Goal: Task Accomplishment & Management: Complete application form

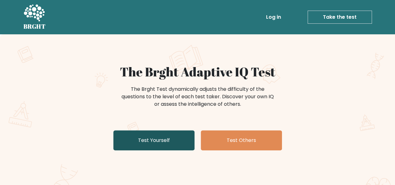
click at [177, 138] on link "Test Yourself" at bounding box center [153, 140] width 81 height 20
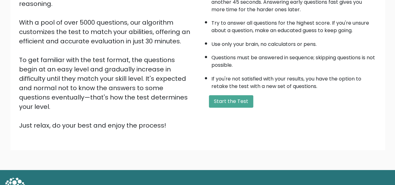
scroll to position [101, 0]
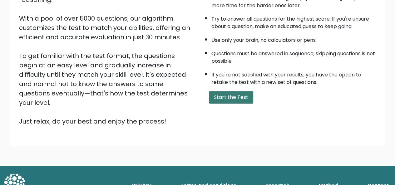
click at [240, 97] on button "Start the Test" at bounding box center [231, 97] width 44 height 12
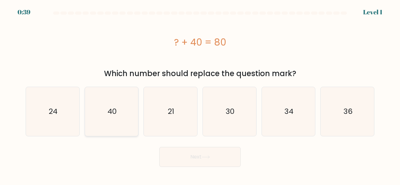
click at [96, 109] on icon "40" at bounding box center [111, 111] width 49 height 49
click at [200, 94] on input "b. 40" at bounding box center [200, 94] width 0 height 2
radio input "true"
click at [185, 158] on button "Next" at bounding box center [199, 157] width 81 height 20
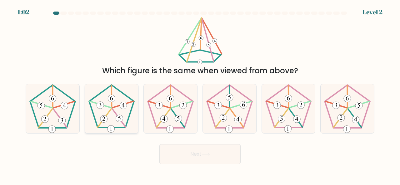
click at [106, 102] on icon at bounding box center [111, 108] width 49 height 49
click at [200, 94] on input "b." at bounding box center [200, 94] width 0 height 2
radio input "true"
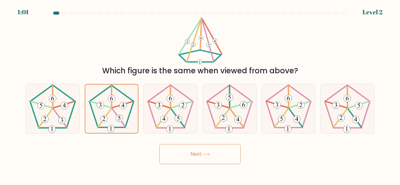
click at [203, 160] on button "Next" at bounding box center [199, 154] width 81 height 20
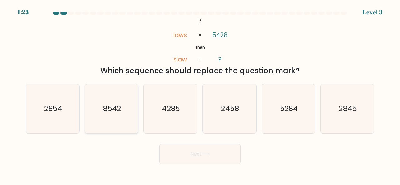
click at [116, 102] on icon "8542" at bounding box center [111, 108] width 49 height 49
click at [200, 94] on input "b. 8542" at bounding box center [200, 94] width 0 height 2
radio input "true"
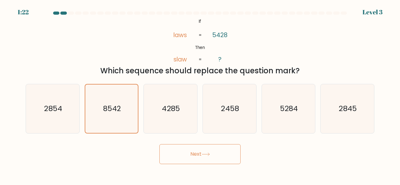
click at [216, 155] on button "Next" at bounding box center [199, 154] width 81 height 20
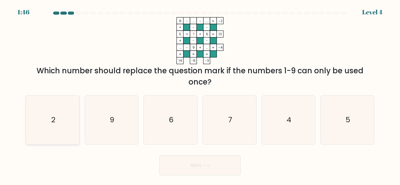
click at [40, 122] on icon "2" at bounding box center [52, 120] width 49 height 49
click at [200, 94] on input "a. 2" at bounding box center [200, 94] width 0 height 2
radio input "true"
click at [188, 166] on button "Next" at bounding box center [199, 165] width 81 height 20
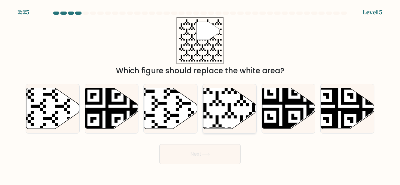
click at [221, 104] on icon at bounding box center [229, 108] width 53 height 41
click at [200, 94] on input "d." at bounding box center [200, 94] width 0 height 2
radio input "true"
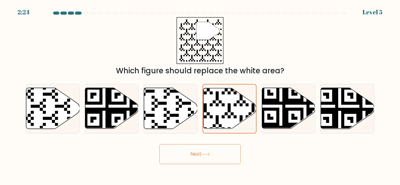
click at [209, 158] on button "Next" at bounding box center [199, 154] width 81 height 20
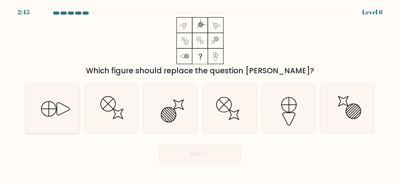
click at [49, 112] on icon at bounding box center [52, 108] width 49 height 49
click at [200, 94] on input "a." at bounding box center [200, 94] width 0 height 2
radio input "true"
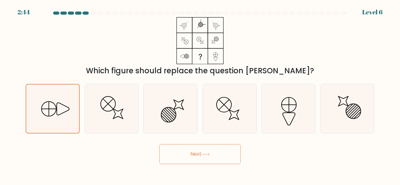
click at [203, 158] on button "Next" at bounding box center [199, 154] width 81 height 20
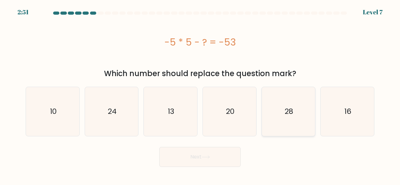
click at [299, 112] on icon "28" at bounding box center [288, 111] width 49 height 49
click at [200, 94] on input "e. 28" at bounding box center [200, 94] width 0 height 2
radio input "true"
click at [194, 165] on button "Next" at bounding box center [199, 157] width 81 height 20
click at [220, 164] on body "2:49 Level 7 a." at bounding box center [200, 92] width 400 height 185
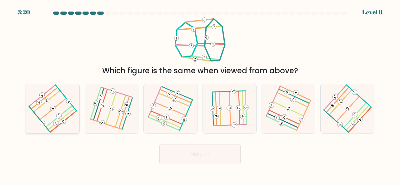
click at [68, 94] on icon at bounding box center [52, 108] width 39 height 39
click at [200, 94] on input "a." at bounding box center [200, 94] width 0 height 2
radio input "true"
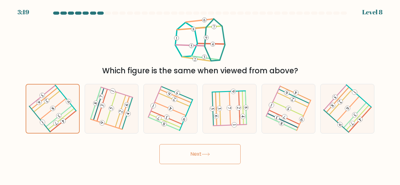
click at [204, 153] on icon at bounding box center [205, 154] width 8 height 3
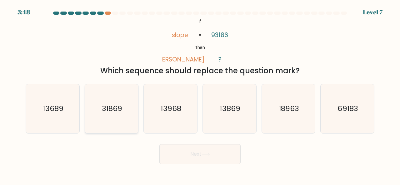
click at [96, 125] on icon "31869" at bounding box center [111, 108] width 49 height 49
click at [200, 94] on input "b. 31869" at bounding box center [200, 94] width 0 height 2
radio input "true"
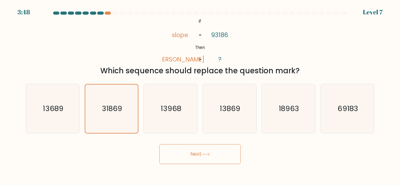
click at [199, 149] on button "Next" at bounding box center [199, 154] width 81 height 20
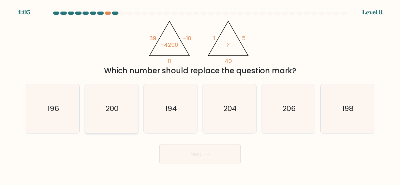
click at [110, 110] on text "200" at bounding box center [112, 108] width 13 height 10
click at [200, 94] on input "b. 200" at bounding box center [200, 94] width 0 height 2
radio input "true"
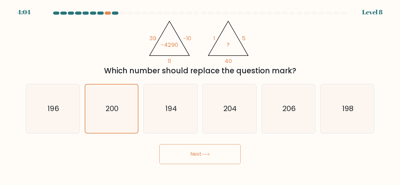
click at [212, 154] on button "Next" at bounding box center [199, 154] width 81 height 20
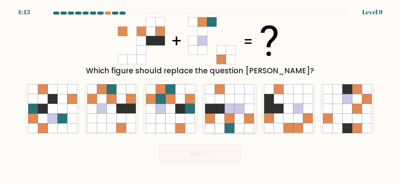
click at [221, 101] on icon at bounding box center [219, 99] width 10 height 10
click at [200, 94] on input "d." at bounding box center [200, 94] width 0 height 2
radio input "true"
click at [234, 150] on button "Next" at bounding box center [199, 154] width 81 height 20
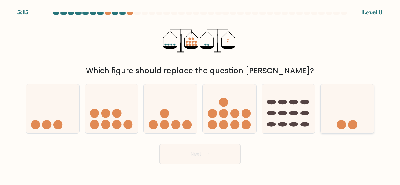
click at [344, 114] on icon at bounding box center [346, 108] width 53 height 44
click at [200, 94] on input "f." at bounding box center [200, 94] width 0 height 2
radio input "true"
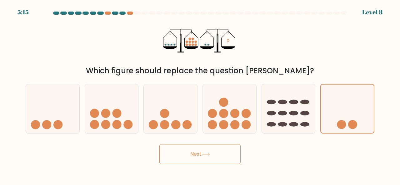
click at [223, 160] on button "Next" at bounding box center [199, 154] width 81 height 20
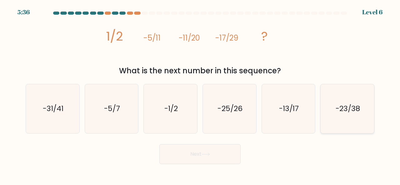
click at [357, 105] on text "-23/38" at bounding box center [347, 108] width 24 height 10
click at [200, 94] on input "f. -23/38" at bounding box center [200, 94] width 0 height 2
radio input "true"
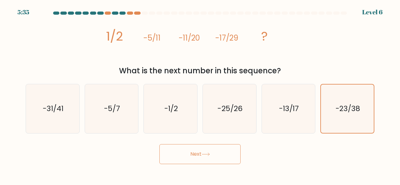
click at [217, 155] on button "Next" at bounding box center [199, 154] width 81 height 20
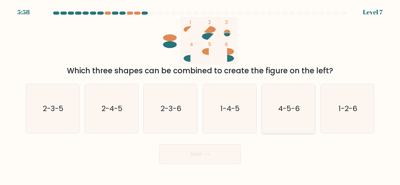
click at [287, 111] on text "4-5-6" at bounding box center [289, 108] width 22 height 10
click at [200, 94] on input "e. 4-5-6" at bounding box center [200, 94] width 0 height 2
radio input "true"
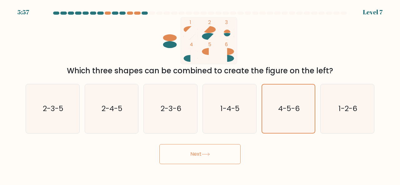
click at [232, 150] on button "Next" at bounding box center [199, 154] width 81 height 20
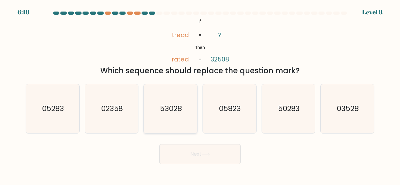
click at [167, 102] on icon "53028" at bounding box center [170, 108] width 49 height 49
click at [200, 94] on input "c. 53028" at bounding box center [200, 94] width 0 height 2
radio input "true"
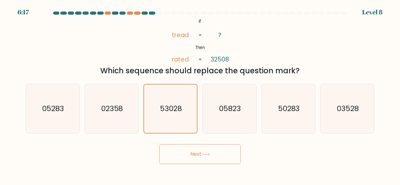
click at [200, 150] on button "Next" at bounding box center [199, 154] width 81 height 20
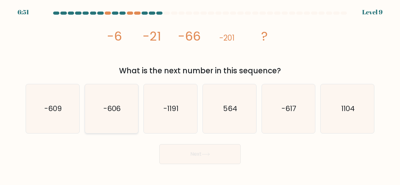
click at [130, 107] on icon "-606" at bounding box center [111, 108] width 49 height 49
click at [200, 94] on input "b. -606" at bounding box center [200, 94] width 0 height 2
radio input "true"
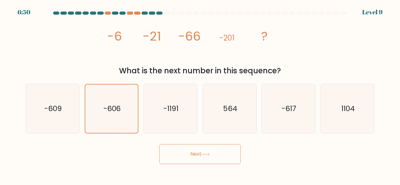
click at [221, 159] on button "Next" at bounding box center [199, 154] width 81 height 20
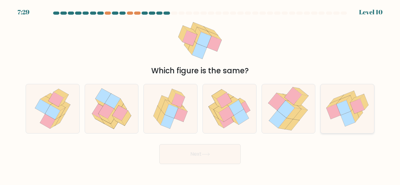
click at [346, 104] on icon at bounding box center [343, 107] width 14 height 15
click at [200, 94] on input "f." at bounding box center [200, 94] width 0 height 2
radio input "true"
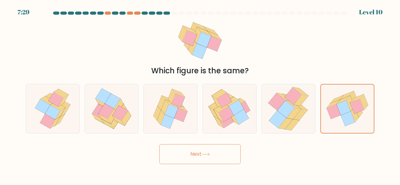
click at [228, 150] on button "Next" at bounding box center [199, 154] width 81 height 20
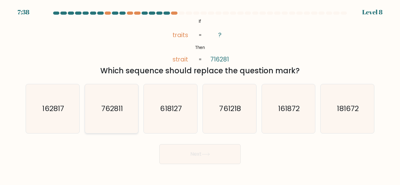
click at [127, 108] on icon "762811" at bounding box center [111, 108] width 49 height 49
click at [200, 94] on input "b. 762811" at bounding box center [200, 94] width 0 height 2
radio input "true"
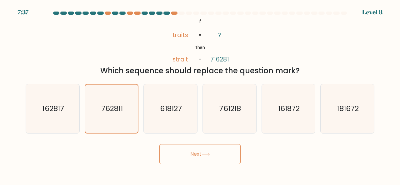
click at [199, 150] on button "Next" at bounding box center [199, 154] width 81 height 20
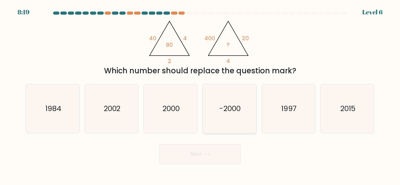
click at [228, 121] on icon "-2000" at bounding box center [229, 108] width 49 height 49
click at [200, 94] on input "d. -2000" at bounding box center [200, 94] width 0 height 2
radio input "true"
click at [228, 153] on button "Next" at bounding box center [199, 154] width 81 height 20
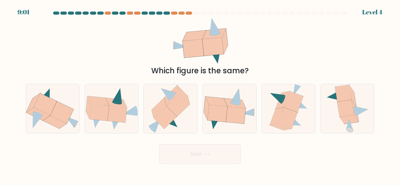
click at [200, 112] on div "d." at bounding box center [229, 109] width 59 height 50
click at [190, 153] on button "Next" at bounding box center [199, 154] width 81 height 20
click at [244, 115] on icon at bounding box center [236, 115] width 20 height 17
click at [200, 94] on input "d." at bounding box center [200, 94] width 0 height 2
radio input "true"
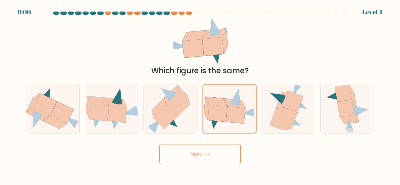
click at [219, 155] on button "Next" at bounding box center [199, 154] width 81 height 20
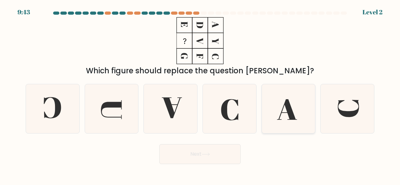
click at [307, 100] on icon at bounding box center [288, 108] width 49 height 49
click at [200, 94] on input "e." at bounding box center [200, 94] width 0 height 2
radio input "true"
click at [222, 152] on button "Next" at bounding box center [199, 154] width 81 height 20
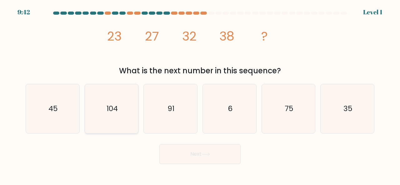
click at [130, 109] on icon "104" at bounding box center [111, 108] width 49 height 49
click at [200, 94] on input "b. 104" at bounding box center [200, 94] width 0 height 2
radio input "true"
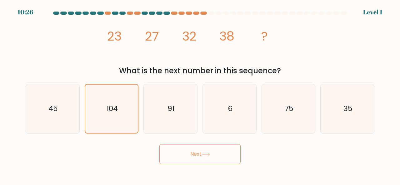
click at [180, 147] on button "Next" at bounding box center [199, 154] width 81 height 20
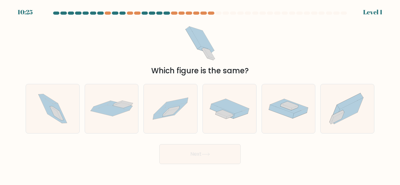
click at [187, 150] on button "Next" at bounding box center [199, 154] width 81 height 20
click at [385, 114] on form at bounding box center [200, 88] width 400 height 153
click at [355, 120] on icon at bounding box center [346, 108] width 53 height 47
click at [200, 94] on input "f." at bounding box center [200, 94] width 0 height 2
radio input "true"
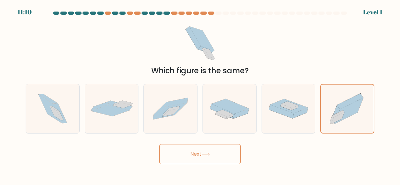
click at [225, 145] on button "Next" at bounding box center [199, 154] width 81 height 20
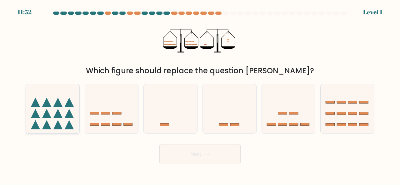
click at [57, 103] on icon at bounding box center [57, 102] width 9 height 9
click at [200, 94] on input "a." at bounding box center [200, 94] width 0 height 2
radio input "true"
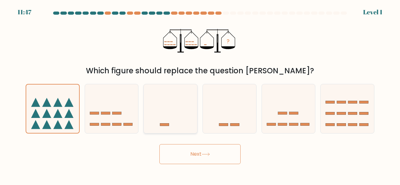
drag, startPoint x: 148, startPoint y: 109, endPoint x: 170, endPoint y: 132, distance: 32.0
click at [148, 109] on icon at bounding box center [170, 108] width 53 height 44
click at [200, 94] on input "c." at bounding box center [200, 94] width 0 height 2
radio input "true"
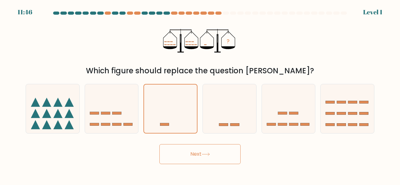
click at [205, 162] on button "Next" at bounding box center [199, 154] width 81 height 20
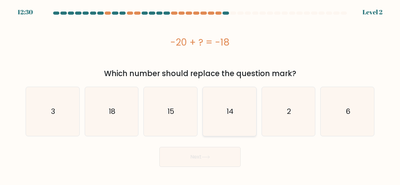
click at [245, 124] on icon "14" at bounding box center [229, 111] width 49 height 49
click at [200, 94] on input "d. 14" at bounding box center [200, 94] width 0 height 2
radio input "true"
click at [272, 110] on icon "2" at bounding box center [288, 111] width 49 height 49
click at [200, 94] on input "e. 2" at bounding box center [200, 94] width 0 height 2
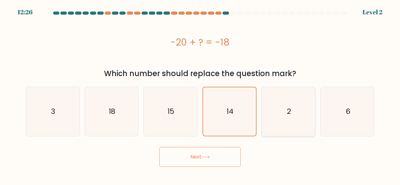
radio input "true"
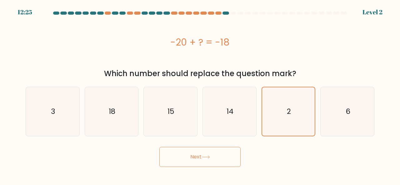
click at [194, 158] on button "Next" at bounding box center [199, 157] width 81 height 20
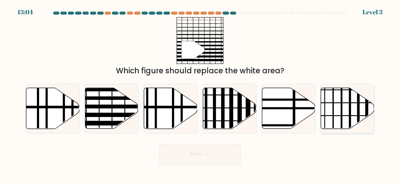
click at [345, 111] on icon at bounding box center [347, 108] width 53 height 41
click at [200, 94] on input "f." at bounding box center [200, 94] width 0 height 2
radio input "true"
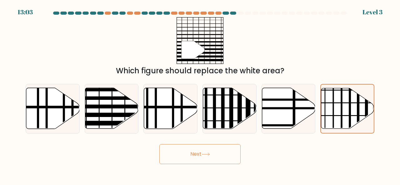
click at [204, 158] on button "Next" at bounding box center [199, 154] width 81 height 20
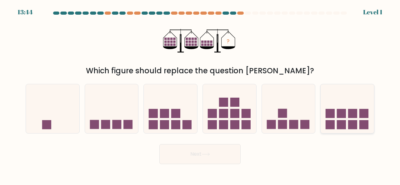
click at [342, 113] on rect at bounding box center [341, 113] width 9 height 9
click at [200, 94] on input "f." at bounding box center [200, 94] width 0 height 2
radio input "true"
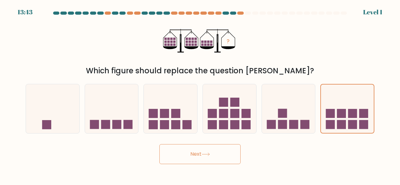
click at [197, 160] on button "Next" at bounding box center [199, 154] width 81 height 20
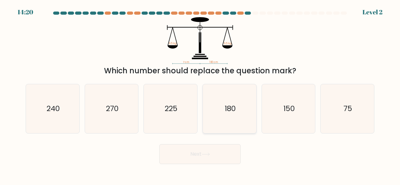
click at [220, 116] on icon "180" at bounding box center [229, 108] width 49 height 49
click at [200, 94] on input "d. 180" at bounding box center [200, 94] width 0 height 2
radio input "true"
click at [204, 154] on icon at bounding box center [205, 154] width 7 height 3
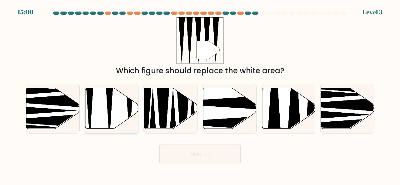
drag, startPoint x: 92, startPoint y: 107, endPoint x: 154, endPoint y: 122, distance: 64.0
click at [92, 107] on icon at bounding box center [111, 108] width 53 height 41
click at [200, 94] on input "b." at bounding box center [200, 94] width 0 height 2
radio input "true"
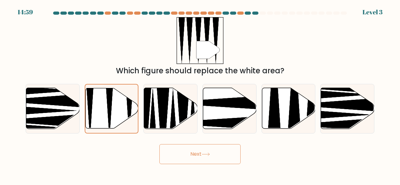
click at [207, 156] on icon at bounding box center [205, 154] width 8 height 3
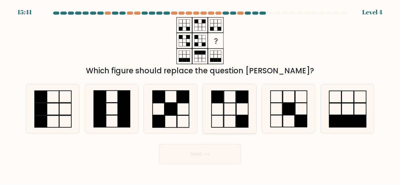
click at [234, 108] on icon at bounding box center [229, 108] width 49 height 49
click at [200, 94] on input "d." at bounding box center [200, 94] width 0 height 2
radio input "true"
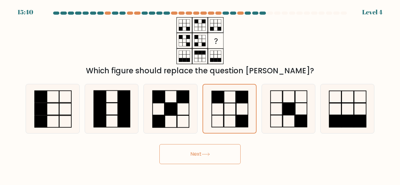
click at [225, 145] on button "Next" at bounding box center [199, 154] width 81 height 20
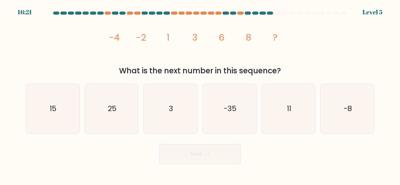
click at [200, 93] on input "b. 25" at bounding box center [200, 94] width 0 height 2
radio input "true"
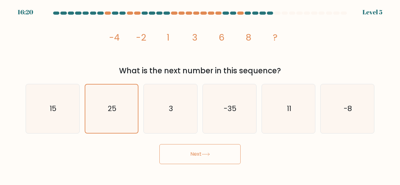
click at [200, 93] on input "c. 3" at bounding box center [200, 94] width 0 height 2
radio input "true"
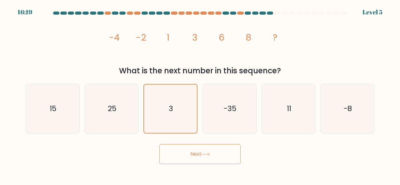
click at [200, 93] on input "d. -35" at bounding box center [200, 94] width 0 height 2
radio input "true"
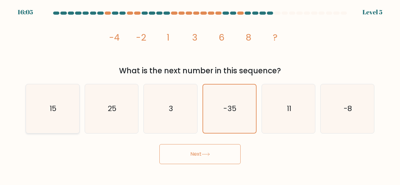
drag, startPoint x: 61, startPoint y: 104, endPoint x: 126, endPoint y: 119, distance: 66.0
click at [63, 104] on icon "15" at bounding box center [52, 108] width 49 height 49
click at [200, 94] on input "a. 15" at bounding box center [200, 94] width 0 height 2
radio input "true"
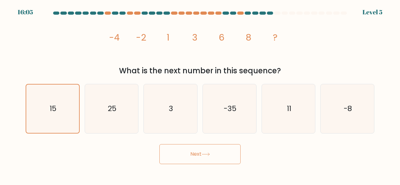
click at [222, 149] on button "Next" at bounding box center [199, 154] width 81 height 20
click at [223, 149] on button "Next" at bounding box center [199, 154] width 81 height 20
click at [220, 151] on button "Next" at bounding box center [199, 154] width 81 height 20
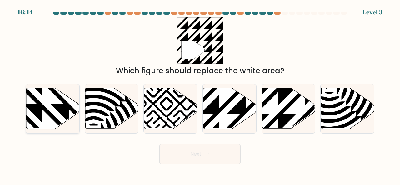
click at [55, 108] on icon at bounding box center [68, 130] width 107 height 107
click at [200, 94] on input "a." at bounding box center [200, 94] width 0 height 2
radio input "true"
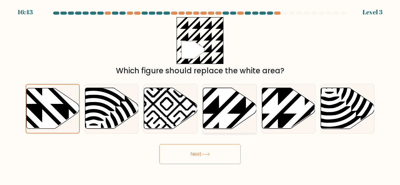
click at [242, 114] on icon at bounding box center [245, 86] width 107 height 107
click at [200, 94] on input "d." at bounding box center [200, 94] width 0 height 2
radio input "true"
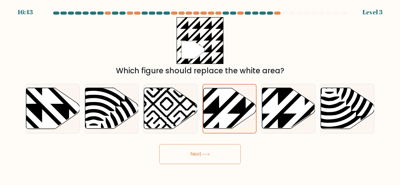
click at [211, 159] on button "Next" at bounding box center [199, 154] width 81 height 20
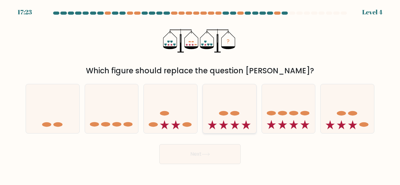
click at [221, 127] on icon at bounding box center [223, 124] width 9 height 9
click at [200, 94] on input "d." at bounding box center [200, 94] width 0 height 2
radio input "true"
click at [218, 146] on button "Next" at bounding box center [199, 154] width 81 height 20
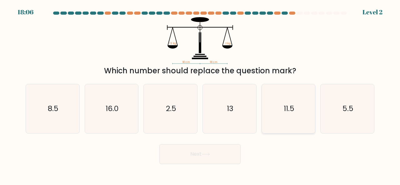
click at [288, 102] on icon "11.5" at bounding box center [288, 108] width 49 height 49
click at [200, 94] on input "e. 11.5" at bounding box center [200, 94] width 0 height 2
radio input "true"
click at [202, 158] on button "Next" at bounding box center [199, 154] width 81 height 20
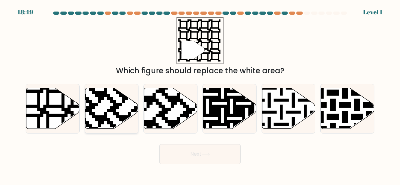
click at [106, 106] on icon at bounding box center [111, 108] width 53 height 41
click at [200, 94] on input "b." at bounding box center [200, 94] width 0 height 2
radio input "true"
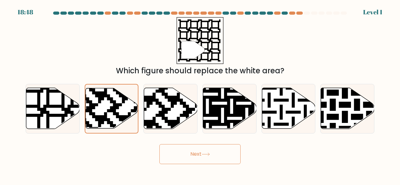
click at [200, 163] on button "Next" at bounding box center [199, 154] width 81 height 20
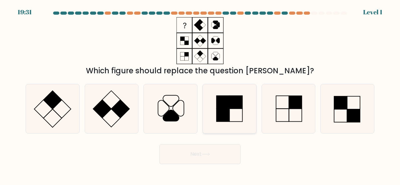
click at [247, 117] on icon at bounding box center [229, 108] width 49 height 49
click at [200, 94] on input "d." at bounding box center [200, 94] width 0 height 2
radio input "true"
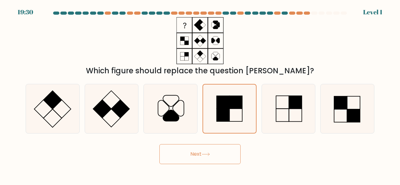
click at [205, 152] on button "Next" at bounding box center [199, 154] width 81 height 20
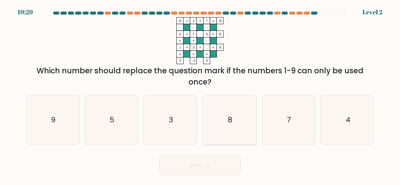
click at [256, 120] on div "8" at bounding box center [229, 120] width 54 height 50
click at [200, 94] on input "d. 8" at bounding box center [200, 94] width 0 height 2
radio input "true"
click at [294, 118] on icon "7" at bounding box center [288, 120] width 49 height 49
click at [200, 94] on input "e. 7" at bounding box center [200, 94] width 0 height 2
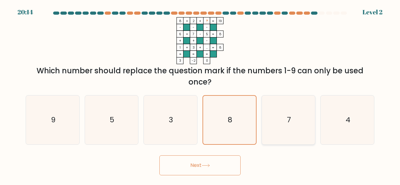
radio input "true"
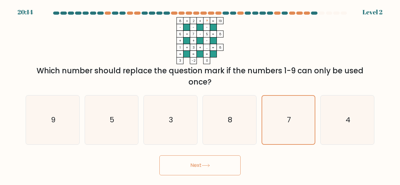
click at [212, 153] on div "Next" at bounding box center [200, 163] width 356 height 23
click at [207, 165] on icon at bounding box center [205, 165] width 7 height 3
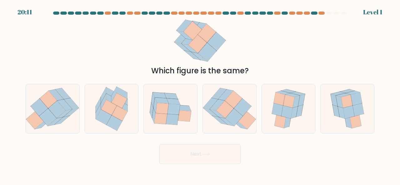
click at [211, 165] on body "20:11 Level 1" at bounding box center [200, 92] width 400 height 185
click at [136, 115] on div at bounding box center [112, 109] width 54 height 50
click at [200, 94] on input "b." at bounding box center [200, 94] width 0 height 2
radio input "true"
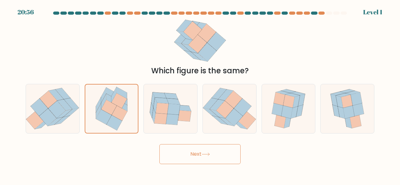
click at [193, 152] on button "Next" at bounding box center [199, 154] width 81 height 20
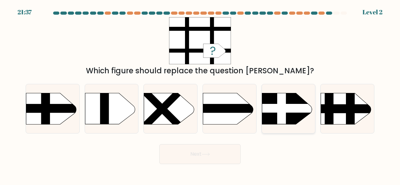
click at [277, 124] on rect at bounding box center [281, 86] width 9 height 106
click at [200, 94] on input "e." at bounding box center [200, 94] width 0 height 2
radio input "true"
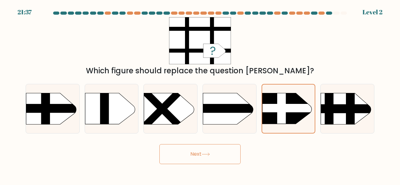
click at [215, 151] on button "Next" at bounding box center [199, 154] width 81 height 20
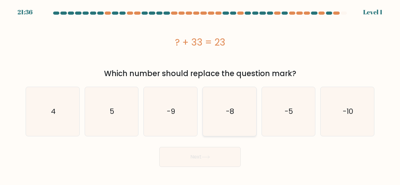
drag, startPoint x: 217, startPoint y: 110, endPoint x: 219, endPoint y: 120, distance: 9.6
click at [217, 110] on icon "-8" at bounding box center [229, 111] width 49 height 49
click at [200, 94] on input "d. -8" at bounding box center [200, 94] width 0 height 2
radio input "true"
click at [212, 154] on button "Next" at bounding box center [199, 157] width 81 height 20
